Goal: Register for event/course

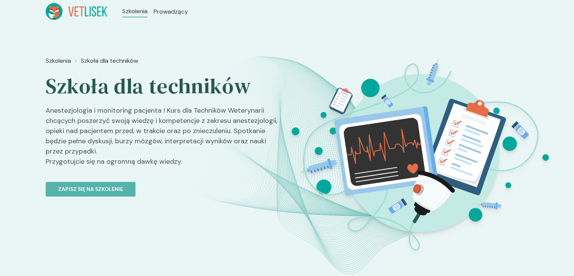
click at [81, 16] on icon at bounding box center [81, 11] width 5 height 10
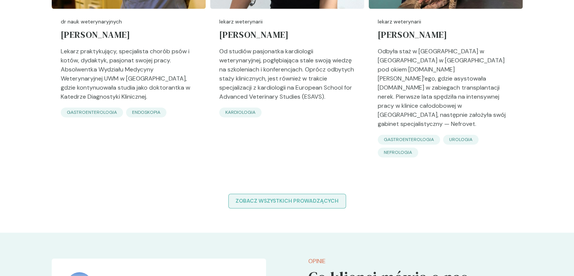
scroll to position [1143, 0]
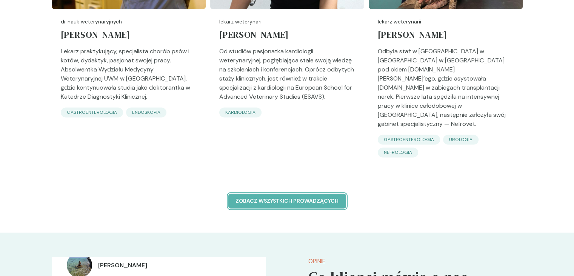
click at [312, 197] on p "Zobacz wszystkich prowadzących" at bounding box center [287, 201] width 105 height 8
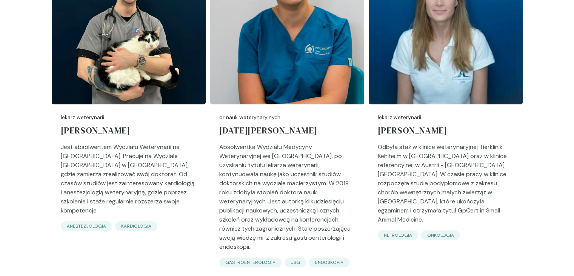
scroll to position [378, 0]
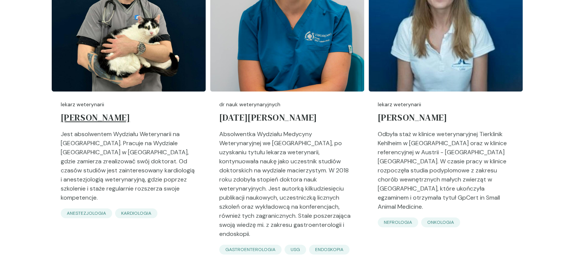
click at [110, 119] on h5 "[PERSON_NAME]" at bounding box center [129, 118] width 136 height 21
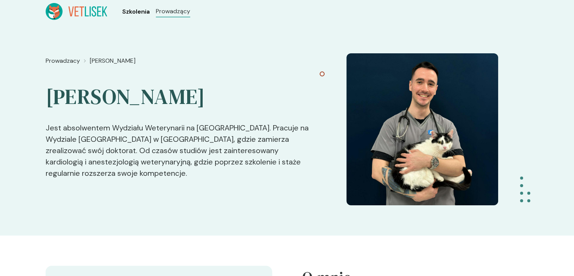
click at [137, 14] on span "Szkolenia" at bounding box center [136, 11] width 28 height 9
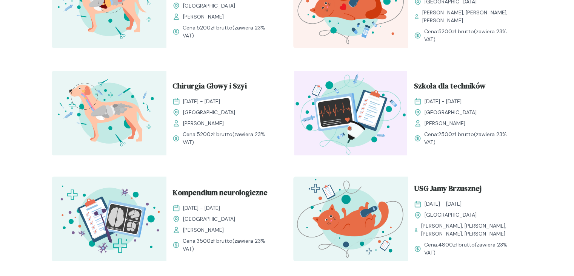
scroll to position [318, 0]
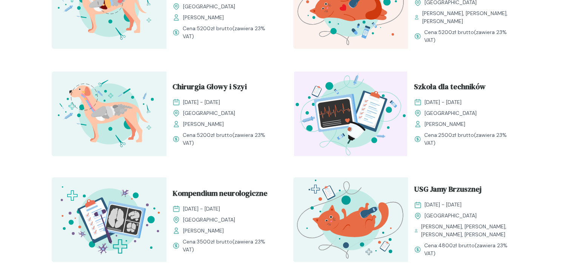
click at [336, 106] on img at bounding box center [350, 113] width 115 height 85
click at [442, 88] on span "Szkoła dla techników" at bounding box center [450, 88] width 72 height 14
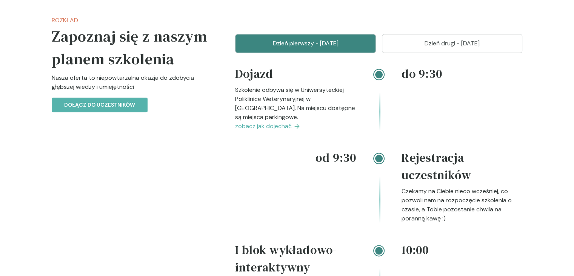
scroll to position [904, 0]
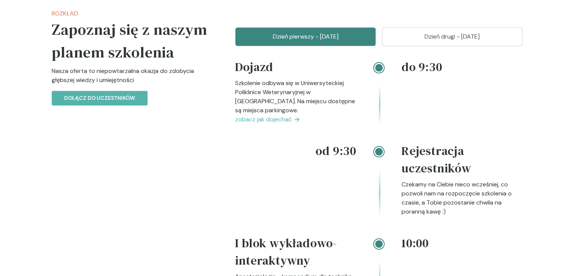
click at [427, 41] on p "Dzień drugi - [DATE]" at bounding box center [452, 36] width 122 height 9
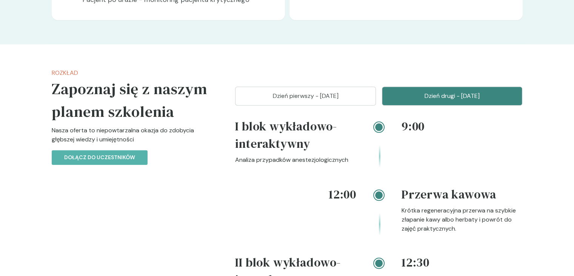
scroll to position [834, 0]
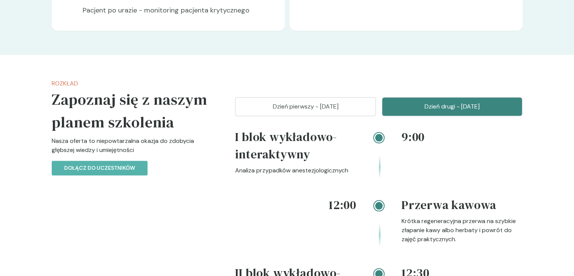
click at [321, 111] on p "Dzień pierwszy - [DATE]" at bounding box center [306, 106] width 122 height 9
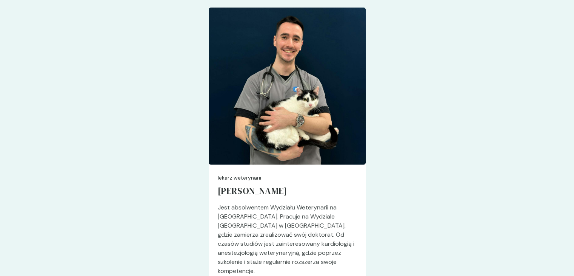
scroll to position [2097, 0]
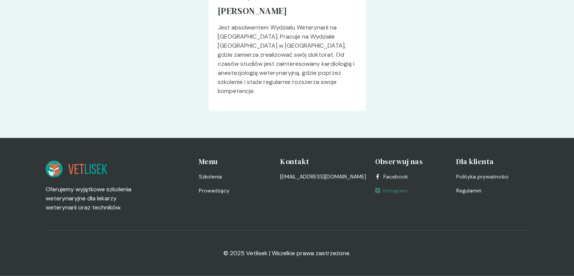
click at [380, 190] on link "Instagram" at bounding box center [391, 190] width 33 height 8
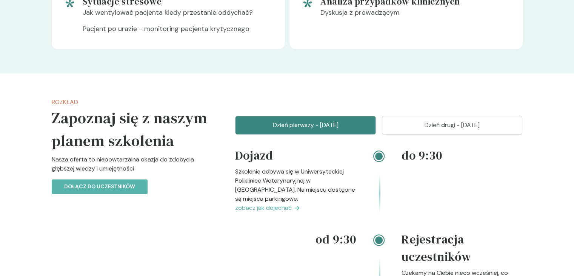
scroll to position [829, 0]
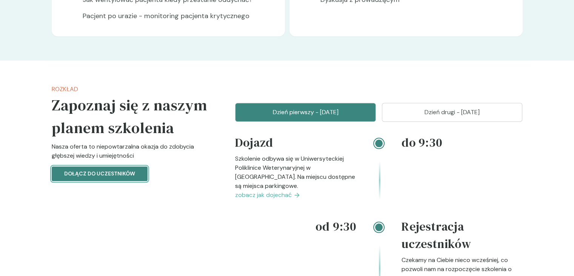
click at [87, 181] on button "Dołącz do uczestników" at bounding box center [100, 173] width 96 height 15
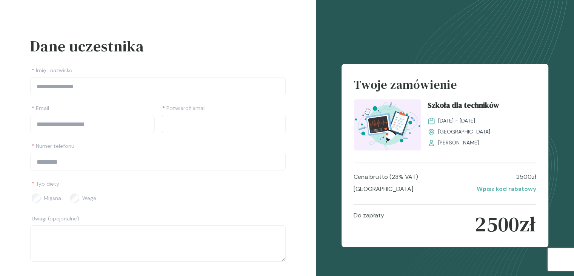
scroll to position [8, 0]
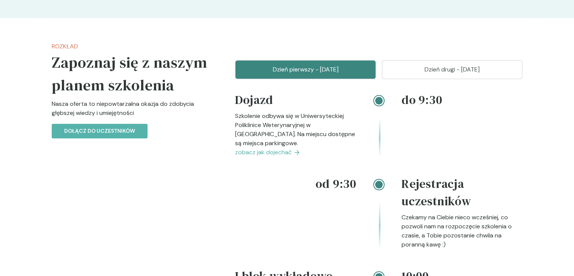
scroll to position [871, 0]
click at [480, 77] on button "Dzień drugi - [DATE]" at bounding box center [452, 69] width 141 height 19
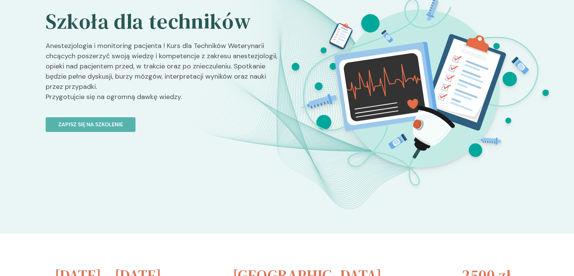
scroll to position [0, 0]
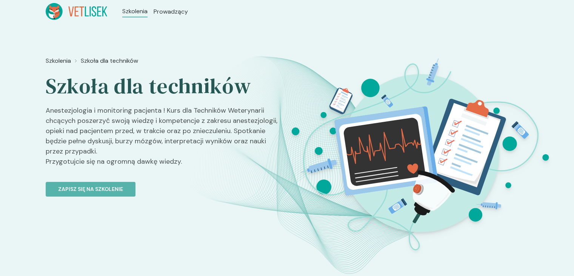
click at [123, 18] on ul "Szkolenia Prowadzący" at bounding box center [155, 11] width 96 height 17
click at [130, 13] on span "Szkolenia" at bounding box center [136, 11] width 28 height 9
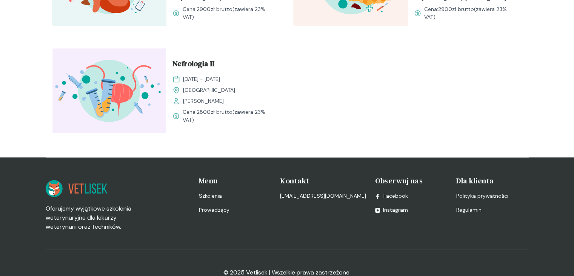
scroll to position [1011, 0]
